Goal: Information Seeking & Learning: Learn about a topic

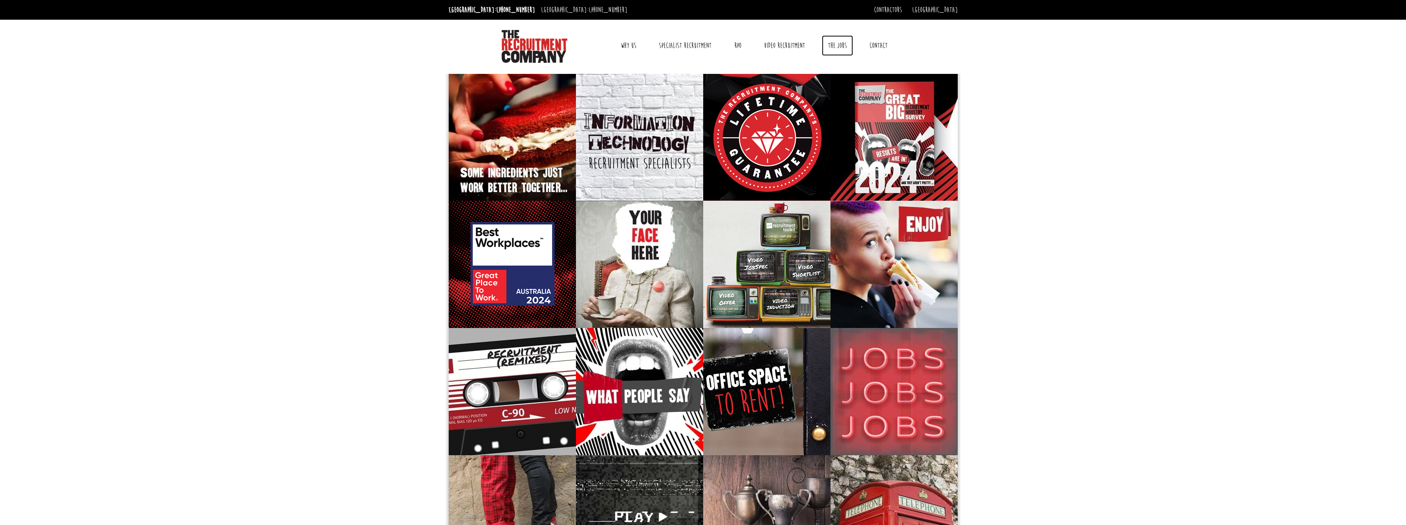
click at [775, 46] on link "The Jobs" at bounding box center [837, 45] width 31 height 21
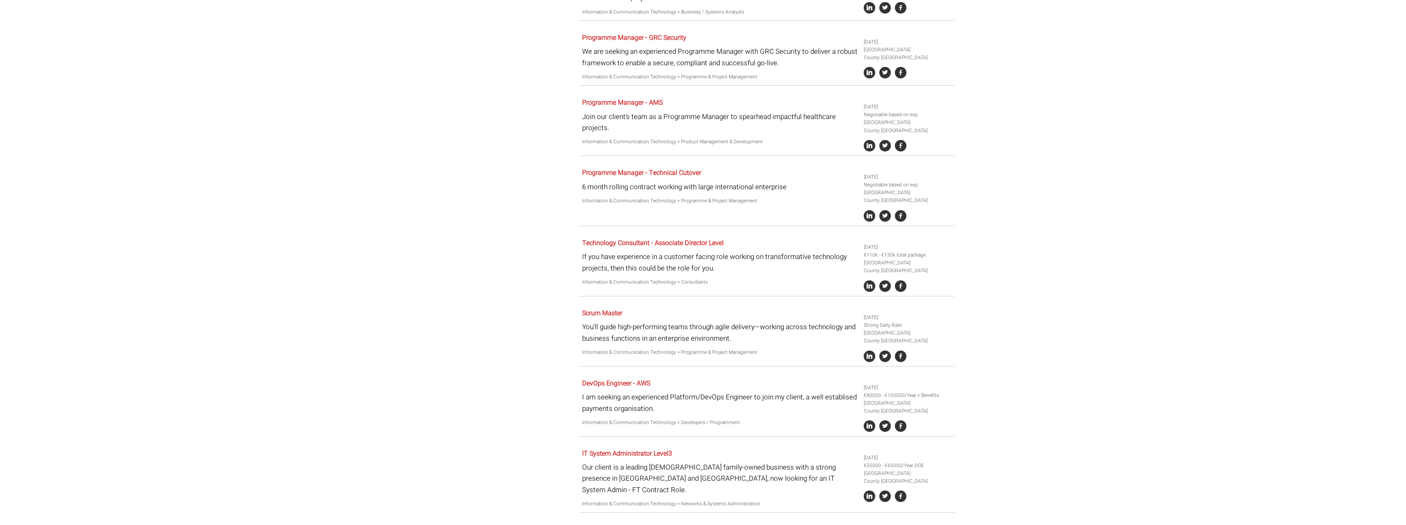
scroll to position [1519, 0]
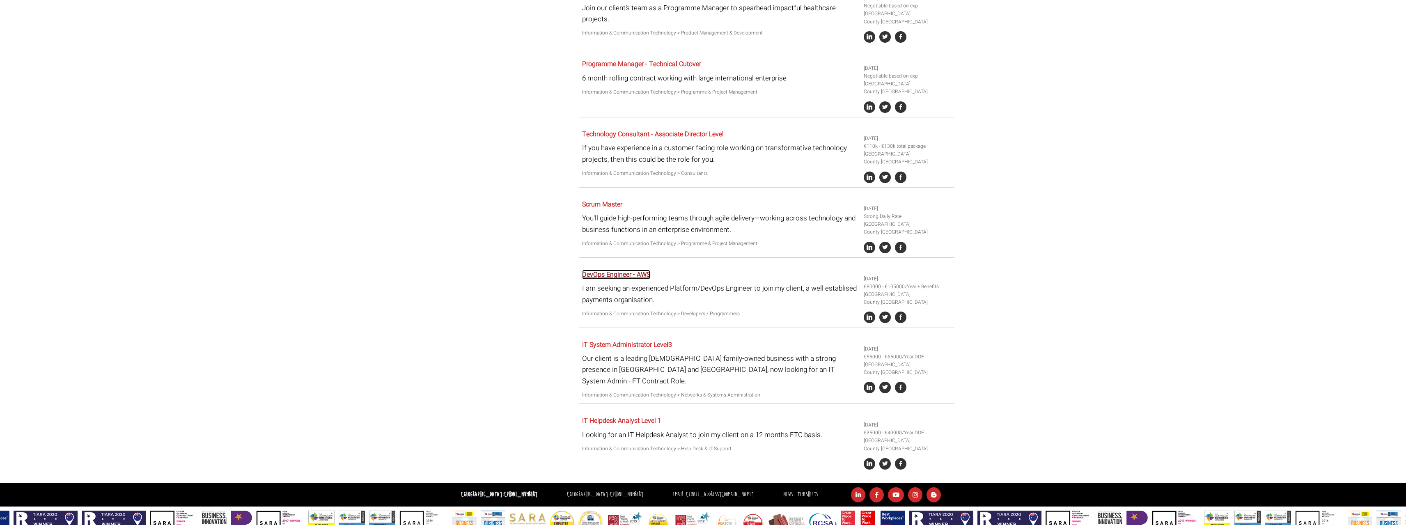
click at [606, 270] on link "DevOps Engineer - AWS" at bounding box center [616, 275] width 68 height 10
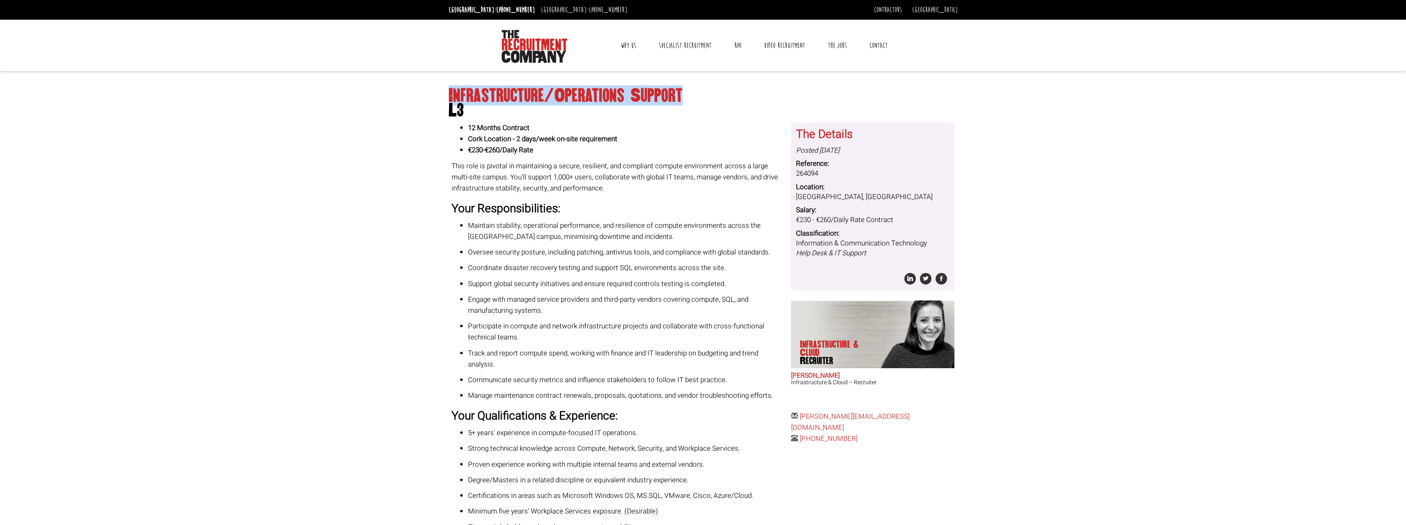
drag, startPoint x: 440, startPoint y: 96, endPoint x: 693, endPoint y: 96, distance: 253.7
click at [691, 95] on body "Sydney: +61 2 8346 6700 Dublin: +353 1 697 2548 Contractors Timesheets Why Cont…" at bounding box center [703, 460] width 1406 height 921
click at [695, 96] on h1 "Infrastructure/Operations Support L3" at bounding box center [703, 103] width 509 height 30
click at [446, 101] on div "Infrastructure/Operations Support L3 12 Months Contract Cork Location - 2 days/…" at bounding box center [702, 474] width 515 height 790
drag, startPoint x: 446, startPoint y: 106, endPoint x: 469, endPoint y: 110, distance: 23.8
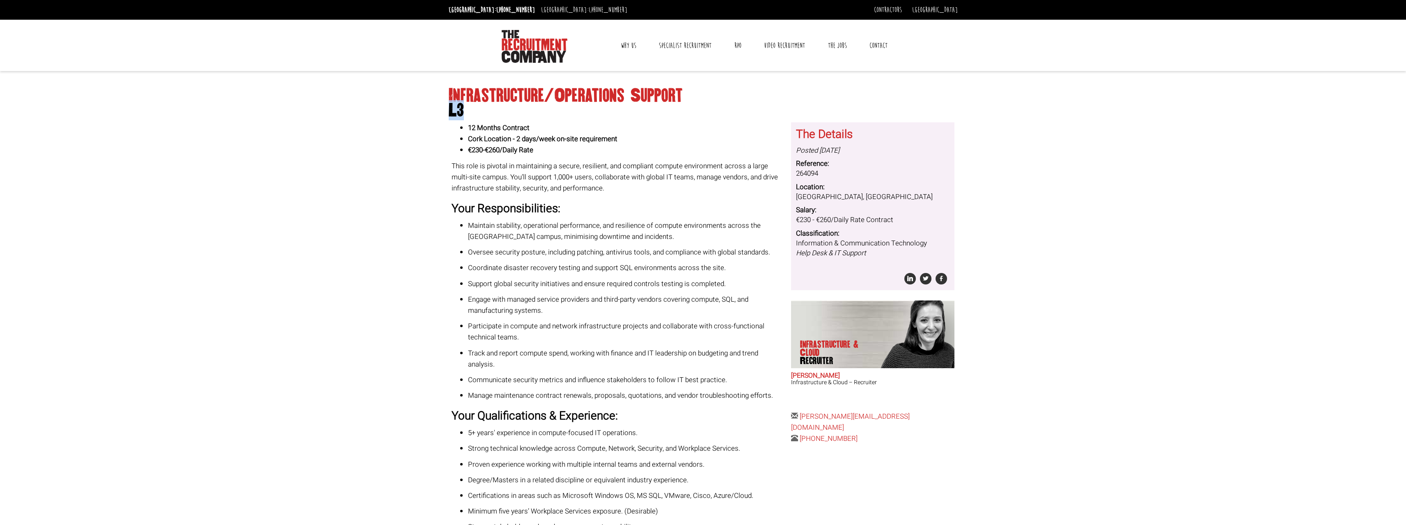
click at [469, 110] on body "Sydney: +61 2 8346 6700 Dublin: +353 1 697 2548 Contractors Timesheets Why Cont…" at bounding box center [703, 460] width 1406 height 921
click at [469, 110] on span "L3" at bounding box center [703, 110] width 509 height 15
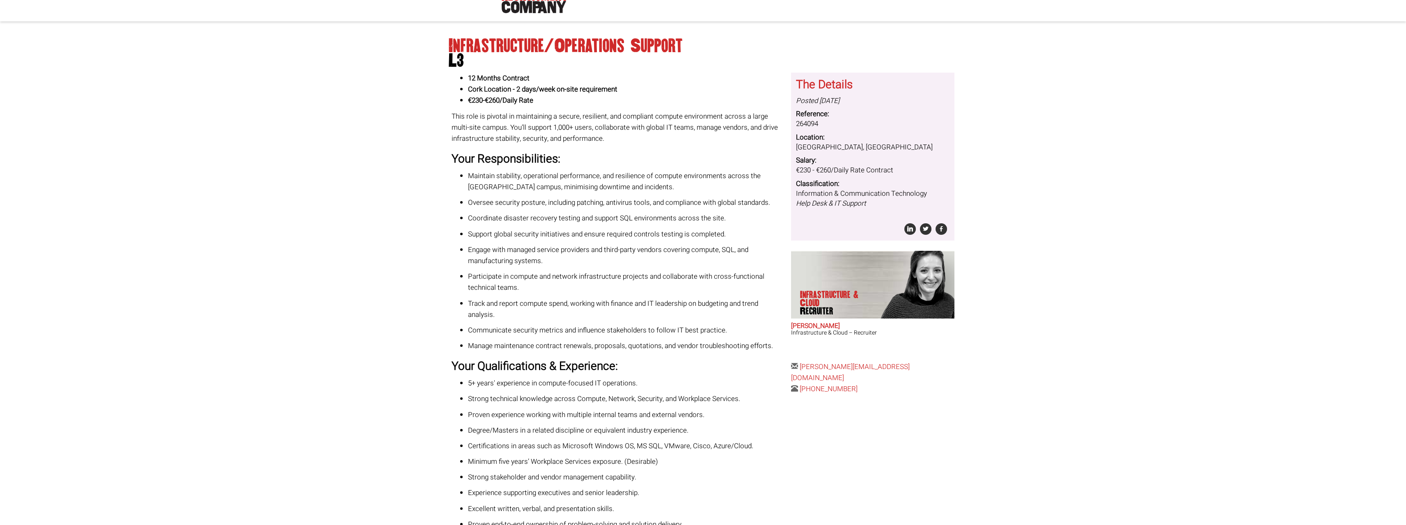
scroll to position [205, 0]
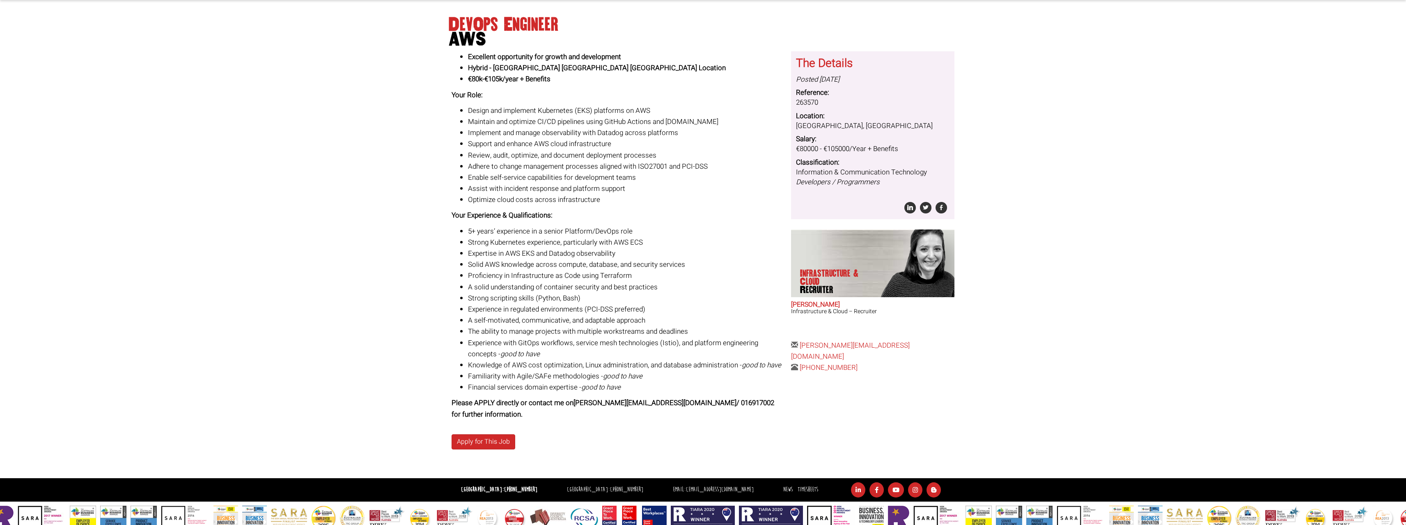
scroll to position [44, 0]
